Goal: Task Accomplishment & Management: Manage account settings

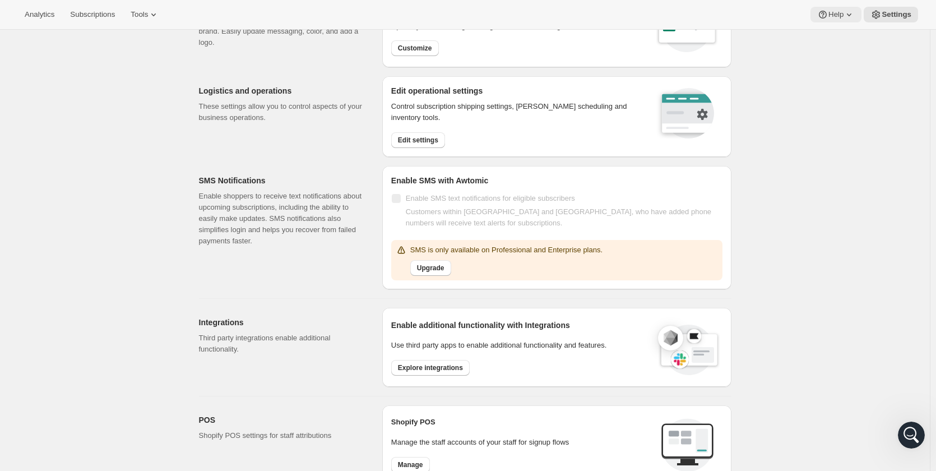
click at [826, 17] on icon at bounding box center [823, 15] width 8 height 8
click at [835, 43] on span "Setup guide" at bounding box center [838, 37] width 39 height 11
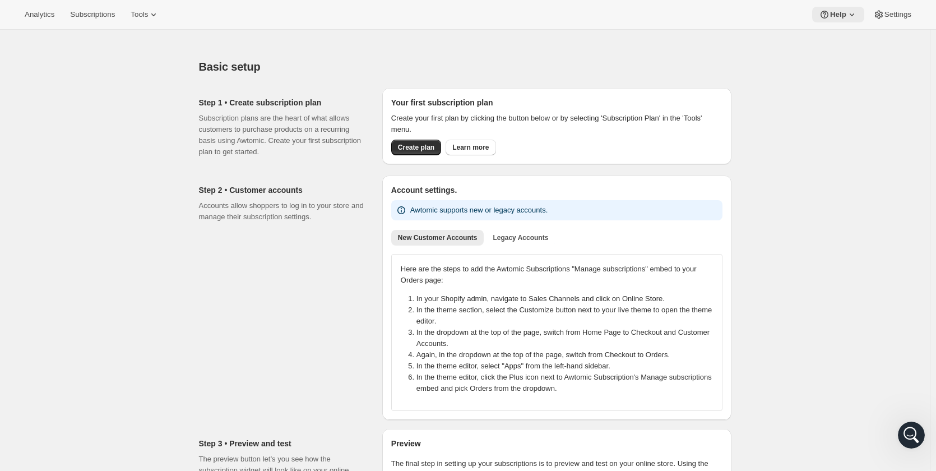
click at [841, 12] on span "Help" at bounding box center [838, 14] width 16 height 9
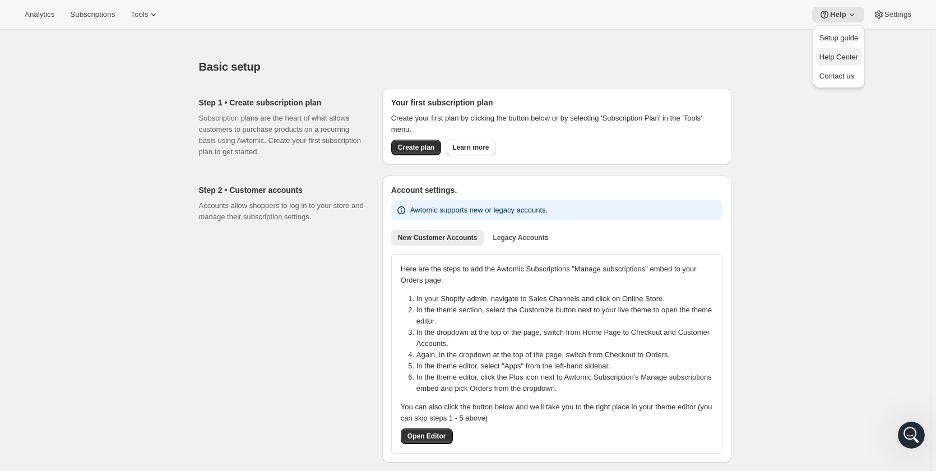
click at [844, 60] on span "Help Center" at bounding box center [838, 57] width 39 height 8
click at [145, 16] on span "Tools" at bounding box center [139, 14] width 17 height 9
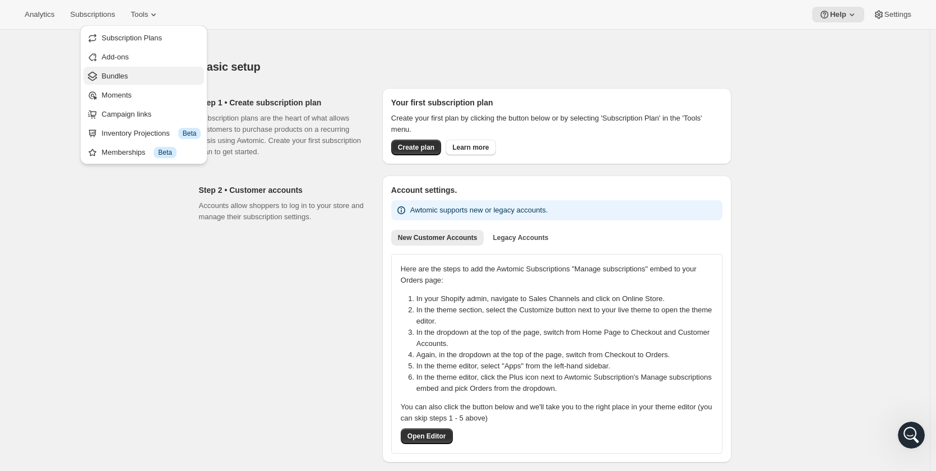
click at [129, 77] on span "Bundles" at bounding box center [150, 76] width 99 height 11
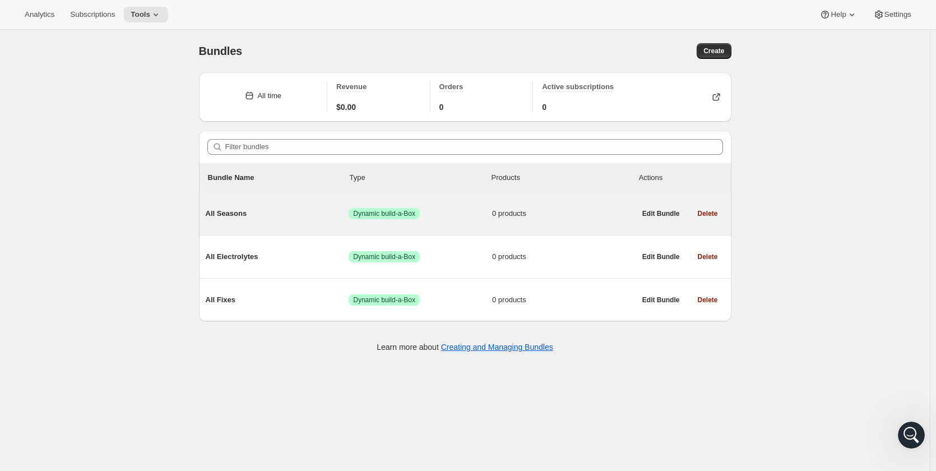
click at [292, 219] on span "All Seasons" at bounding box center [277, 213] width 143 height 11
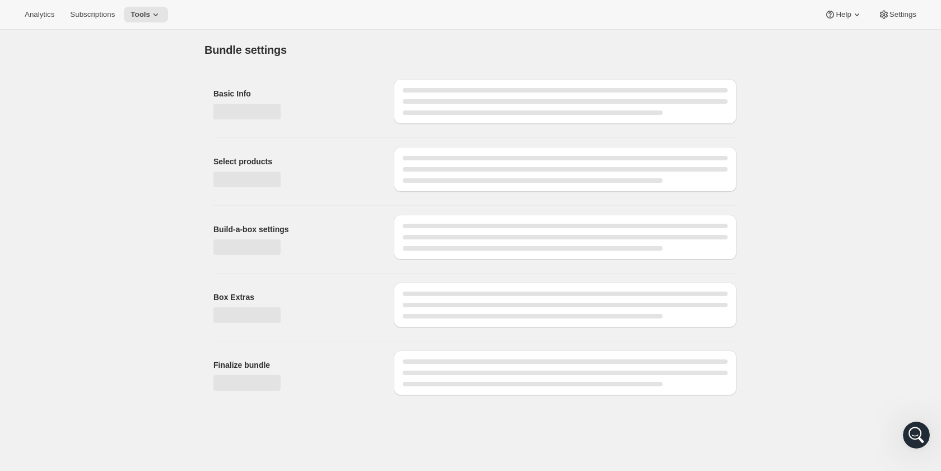
type input "All Seasons"
radio input "true"
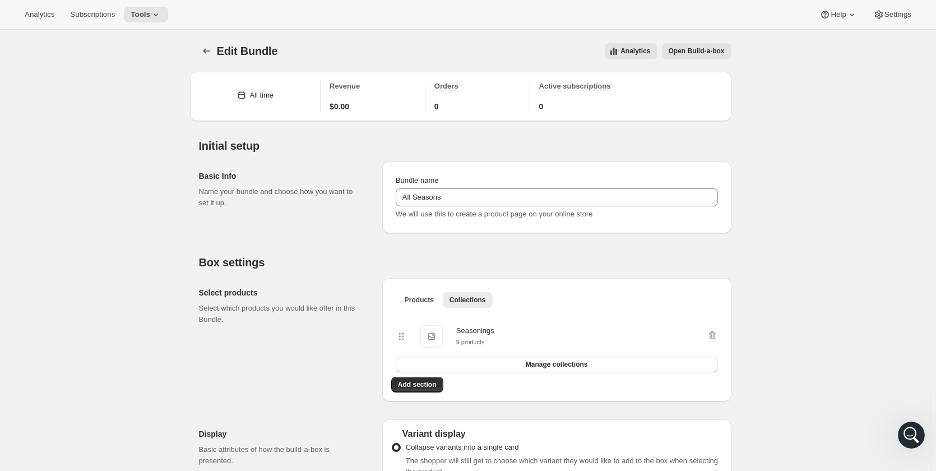
click at [721, 50] on span "Open Build-a-box" at bounding box center [696, 51] width 56 height 9
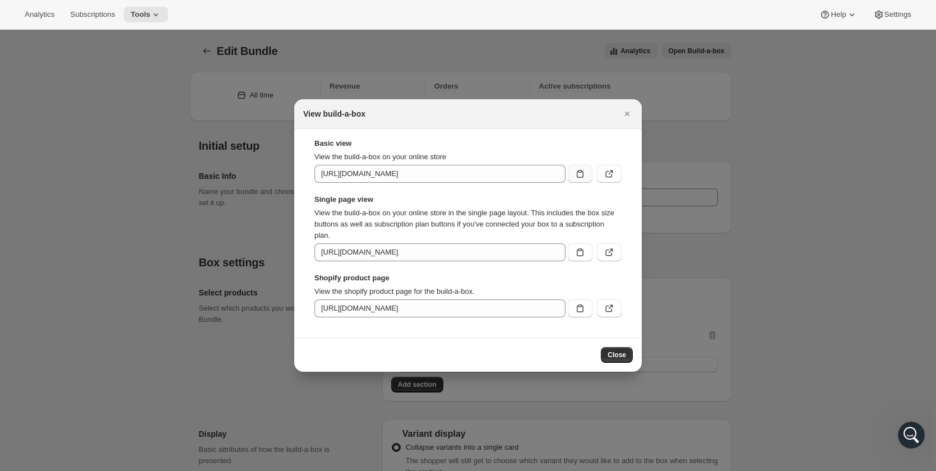
click at [583, 175] on icon ":r4o:" at bounding box center [580, 174] width 7 height 8
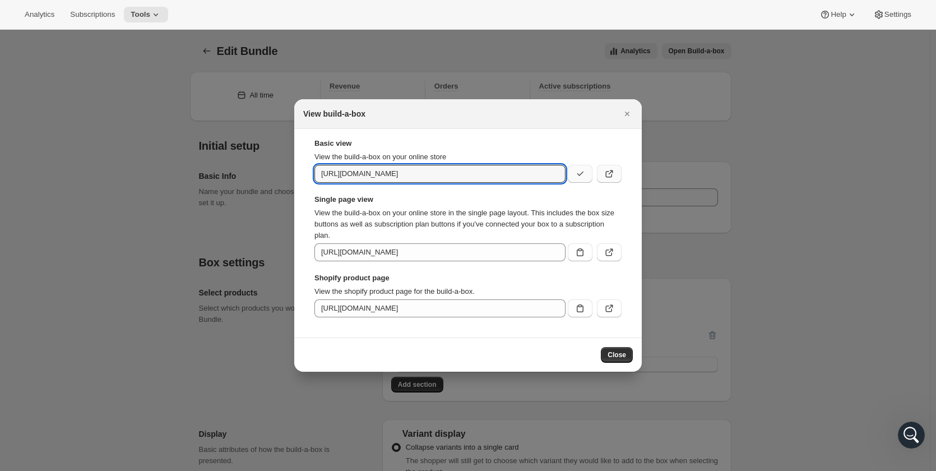
click at [601, 178] on button ":r4o:" at bounding box center [609, 174] width 25 height 18
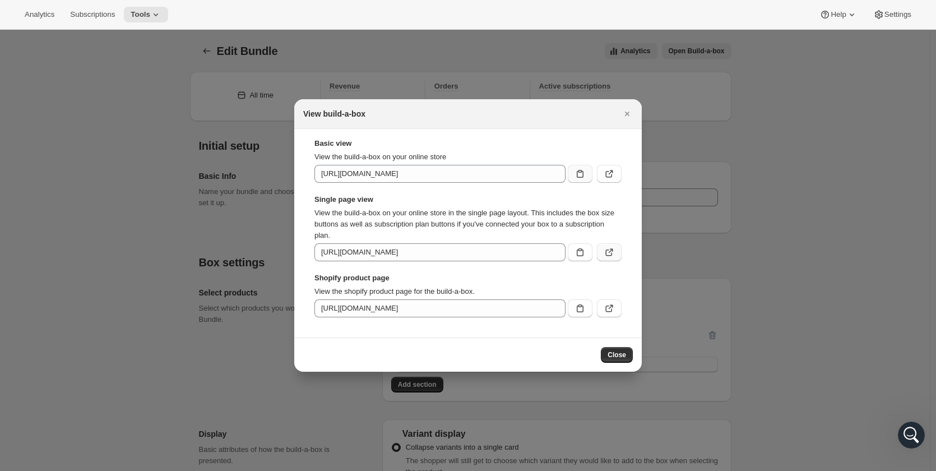
click at [608, 252] on icon ":r4o:" at bounding box center [608, 252] width 11 height 11
click at [606, 310] on icon ":r4o:" at bounding box center [609, 308] width 7 height 7
click at [583, 253] on icon ":r4o:" at bounding box center [580, 252] width 7 height 8
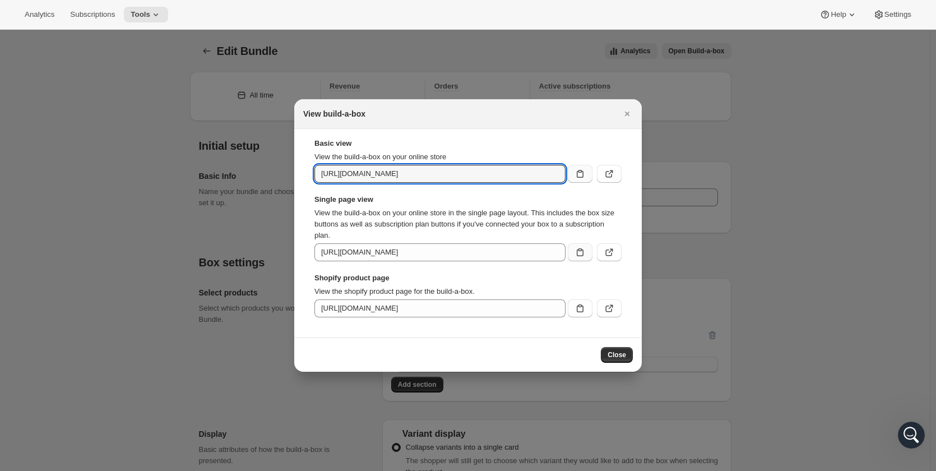
scroll to position [0, 36]
drag, startPoint x: 540, startPoint y: 174, endPoint x: 554, endPoint y: 201, distance: 30.8
click at [554, 201] on div "Basic view View the build-a-box on your online store [URL][DOMAIN_NAME] Single …" at bounding box center [467, 227] width 307 height 179
click at [626, 112] on icon "Close" at bounding box center [627, 114] width 4 height 4
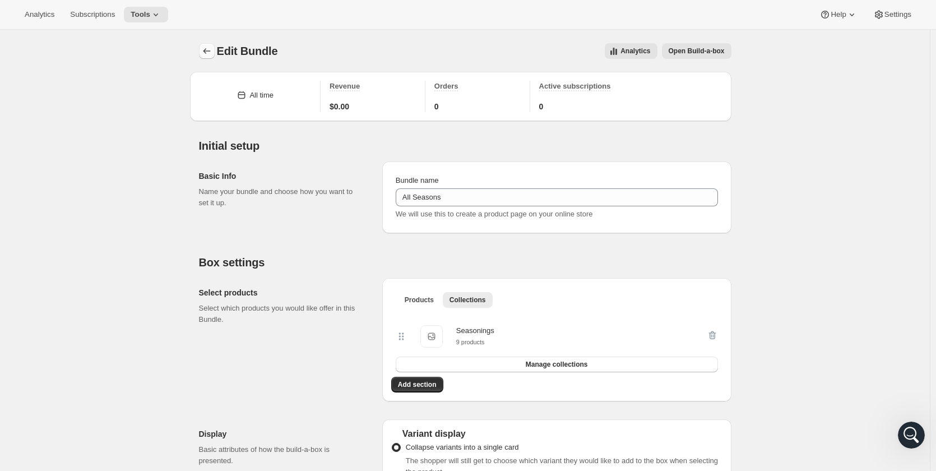
click at [209, 51] on icon "Bundles" at bounding box center [206, 50] width 11 height 11
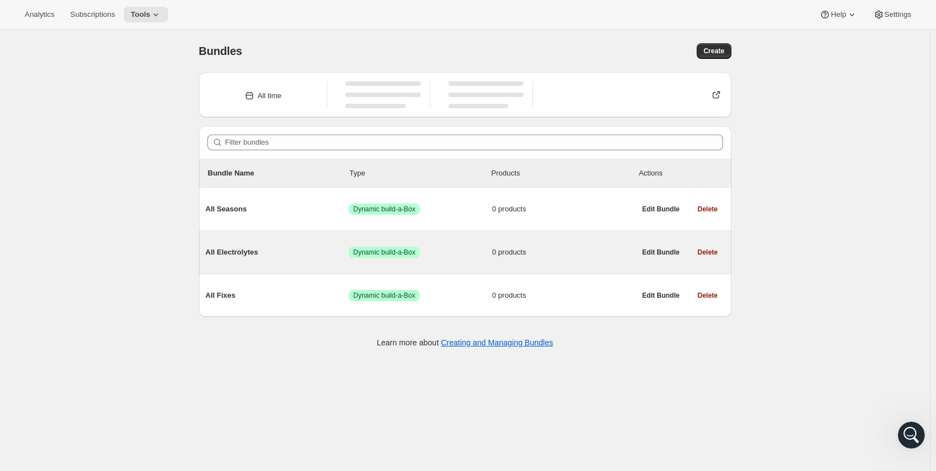
click at [265, 250] on div "All Electrolytes Success Dynamic build-a-Box 0 products" at bounding box center [421, 252] width 430 height 29
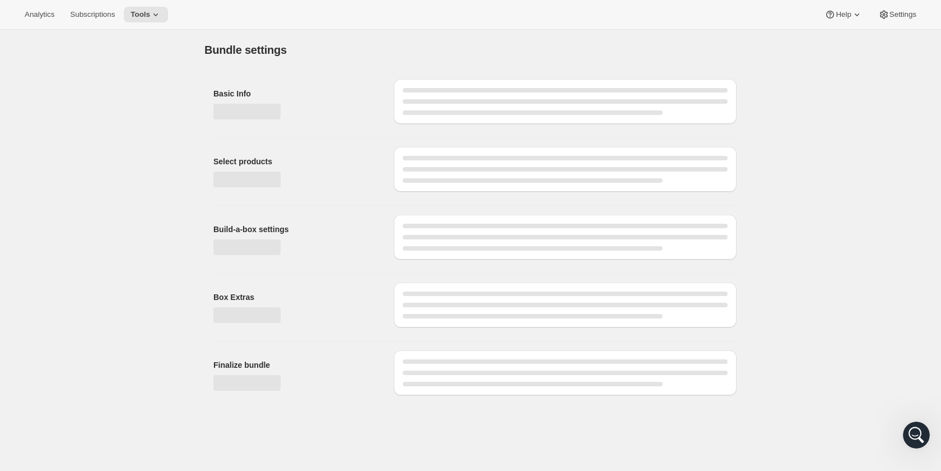
type input "All Electrolytes"
radio input "true"
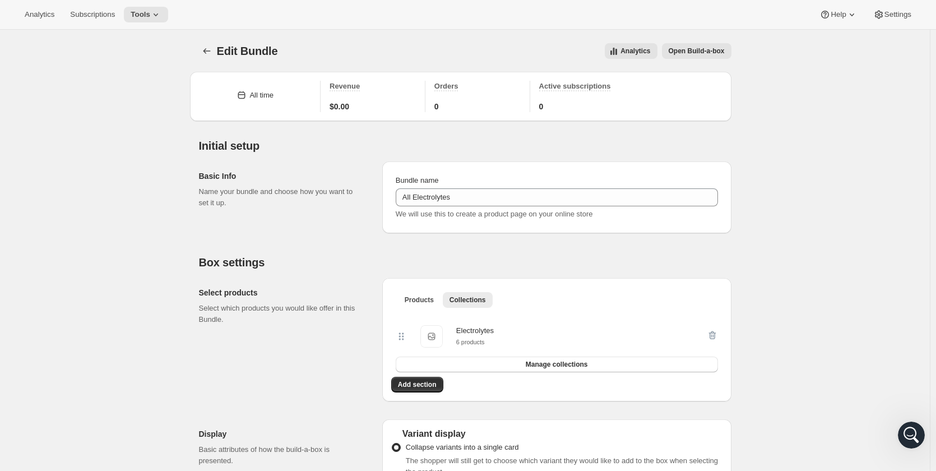
click at [700, 57] on button "Open Build-a-box" at bounding box center [696, 51] width 69 height 16
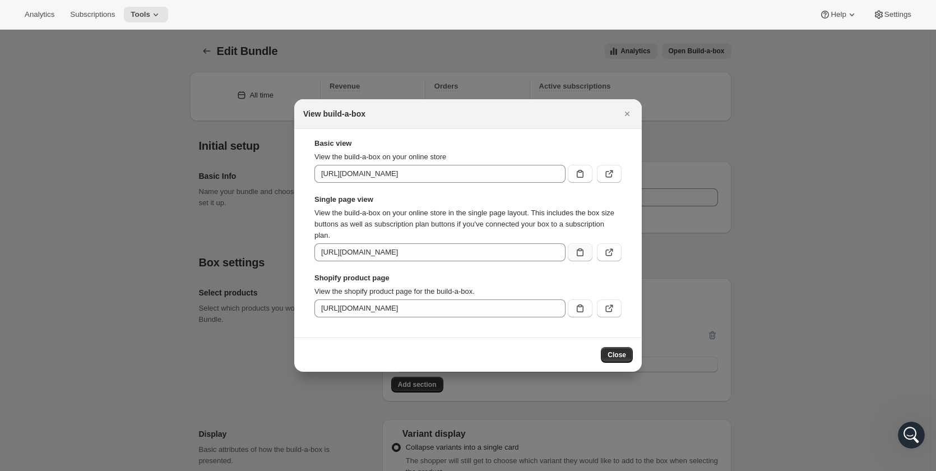
click at [583, 253] on icon ":r7o:" at bounding box center [580, 252] width 7 height 8
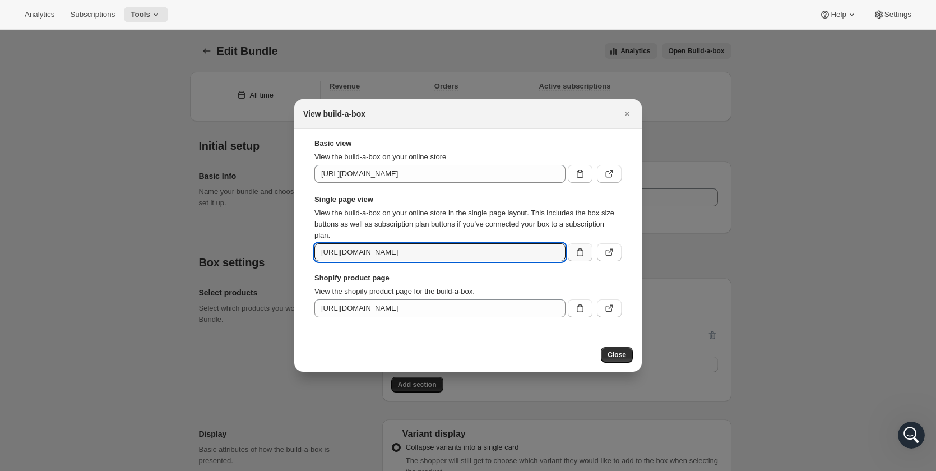
click at [177, 132] on div at bounding box center [468, 235] width 936 height 471
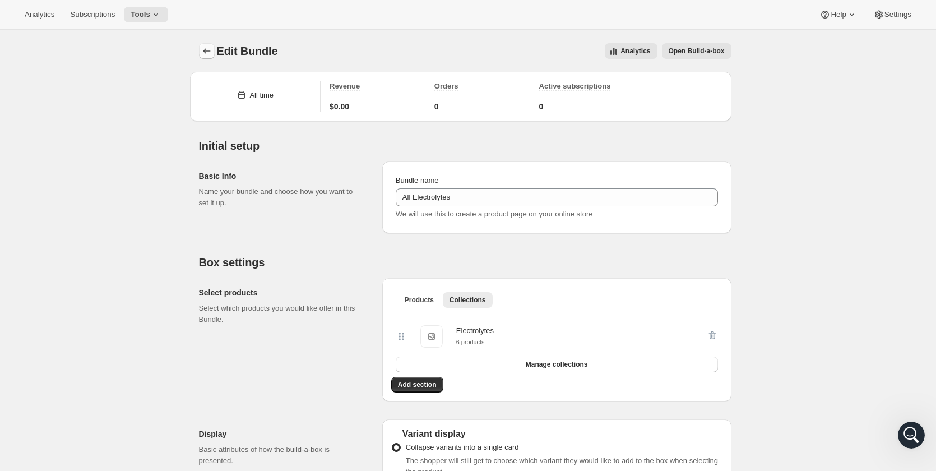
click at [211, 51] on icon "Bundles" at bounding box center [206, 50] width 11 height 11
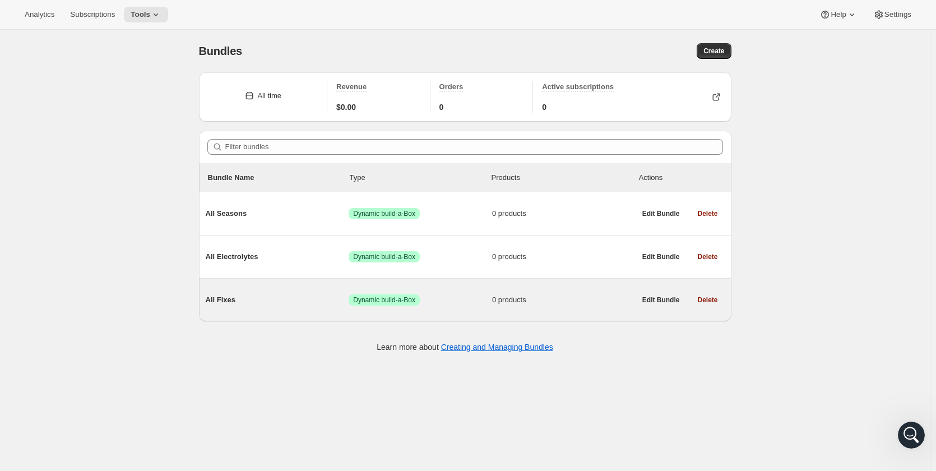
click at [241, 294] on div "All Fixes Success Dynamic build-a-Box 0 products" at bounding box center [421, 299] width 430 height 29
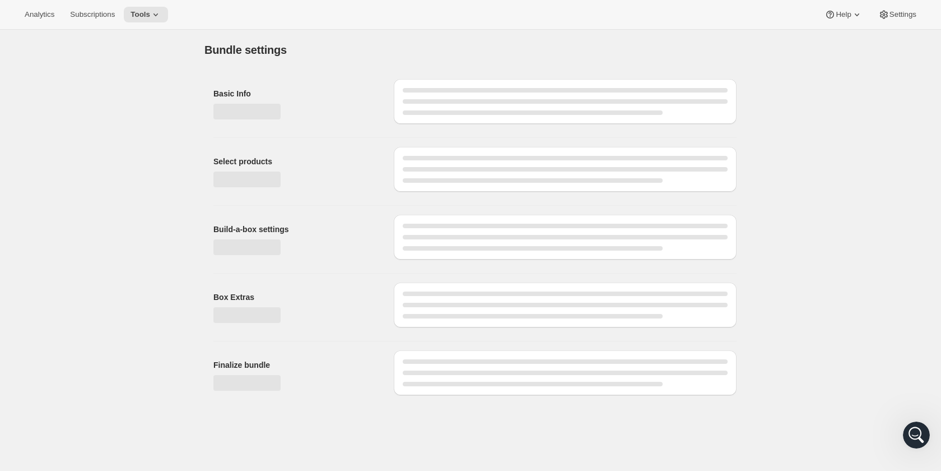
type input "All Fixes"
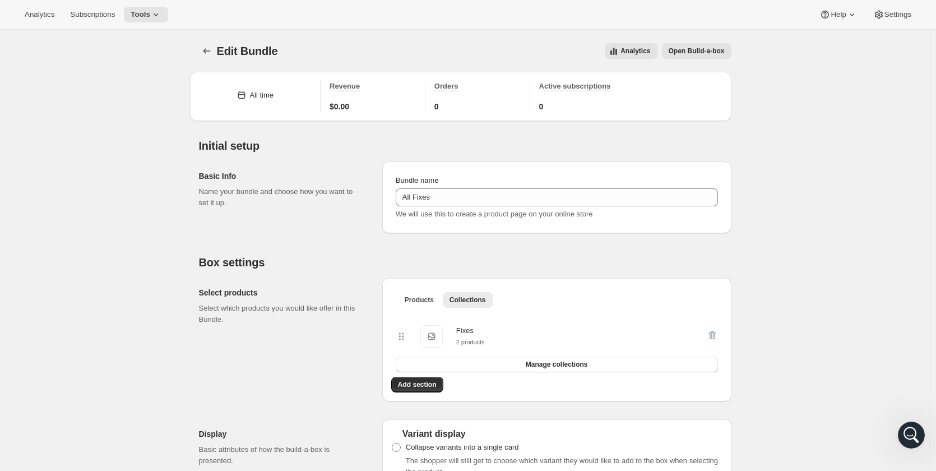
click at [713, 50] on span "Open Build-a-box" at bounding box center [696, 51] width 56 height 9
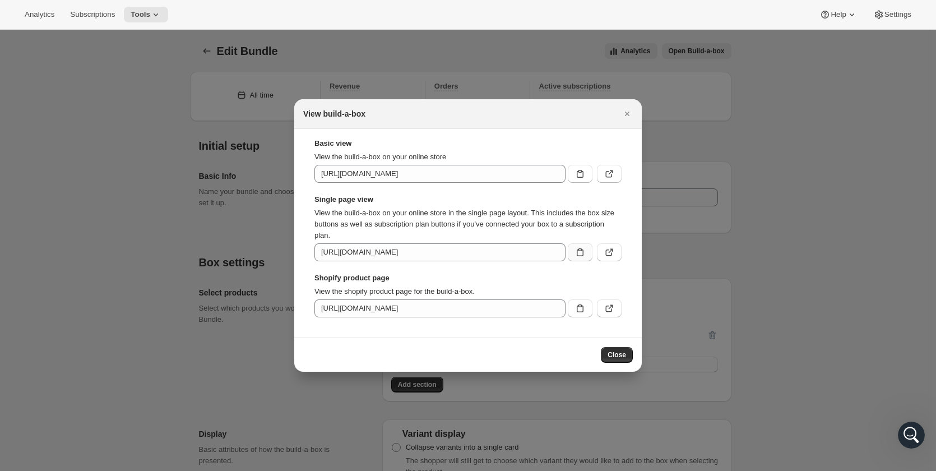
click at [586, 250] on button ":rao:" at bounding box center [580, 252] width 25 height 18
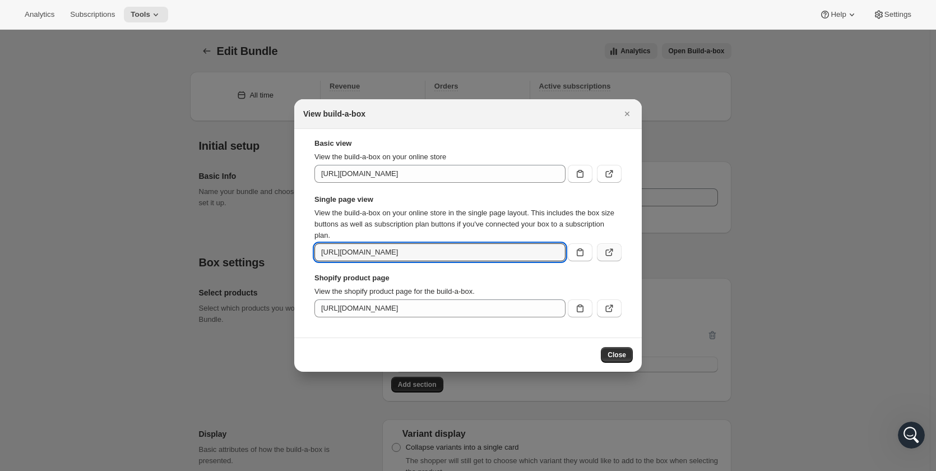
click at [610, 256] on icon ":rao:" at bounding box center [609, 252] width 7 height 7
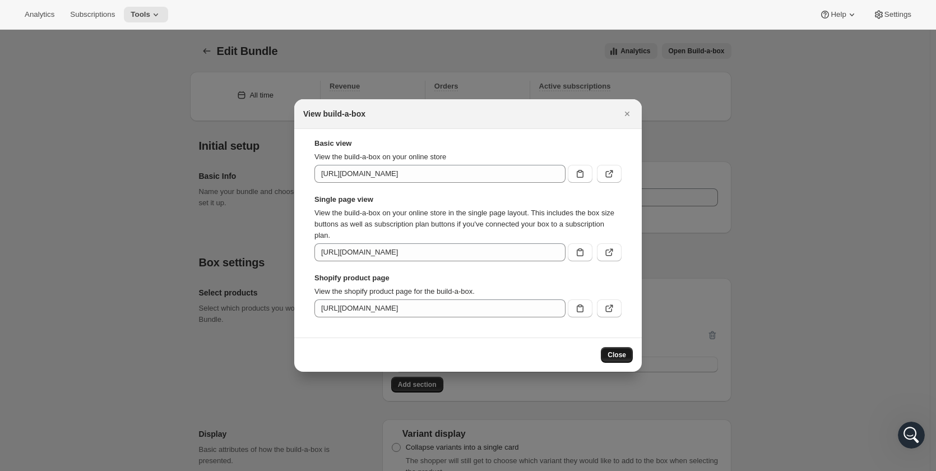
click at [628, 353] on button "Close" at bounding box center [617, 355] width 32 height 16
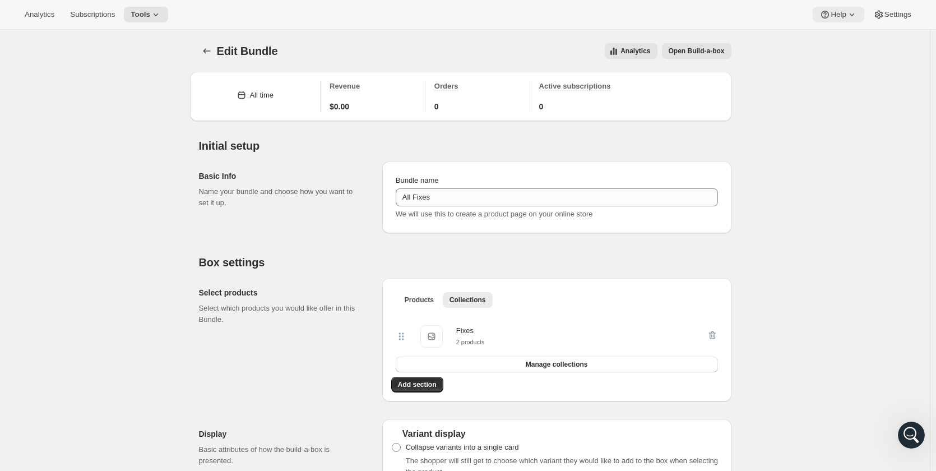
click at [850, 16] on icon at bounding box center [851, 14] width 11 height 11
drag, startPoint x: 850, startPoint y: 16, endPoint x: 858, endPoint y: 15, distance: 7.9
click at [858, 15] on button "Help" at bounding box center [837, 15] width 51 height 16
